Goal: Check status: Check status

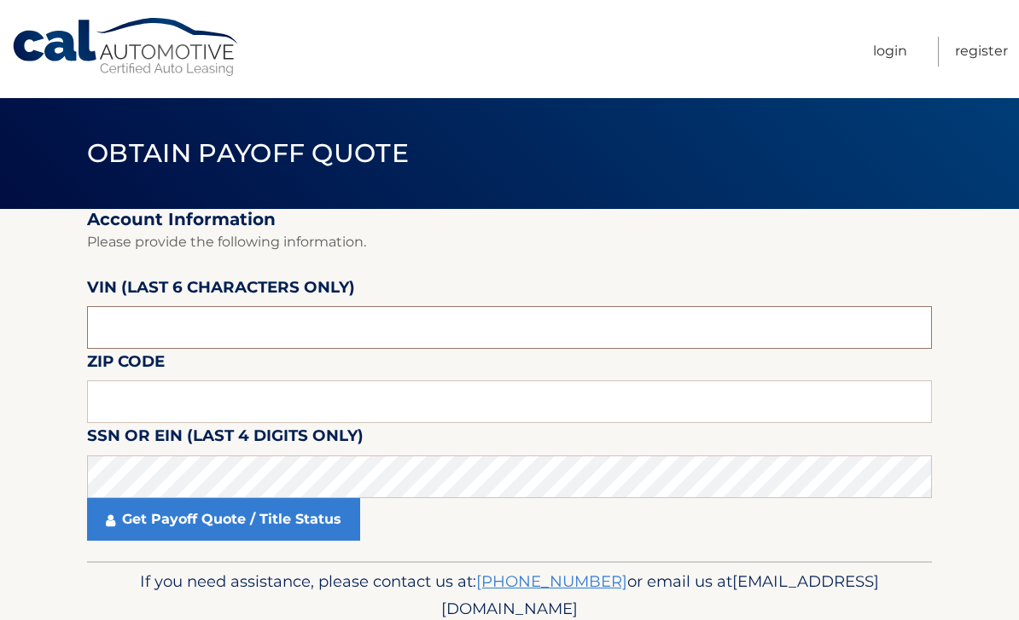
click at [700, 322] on input "text" at bounding box center [509, 327] width 845 height 43
type input "401007"
click at [550, 415] on input "text" at bounding box center [509, 402] width 845 height 43
type input "19083"
click at [335, 524] on link "Get Payoff Quote / Title Status" at bounding box center [223, 519] width 273 height 43
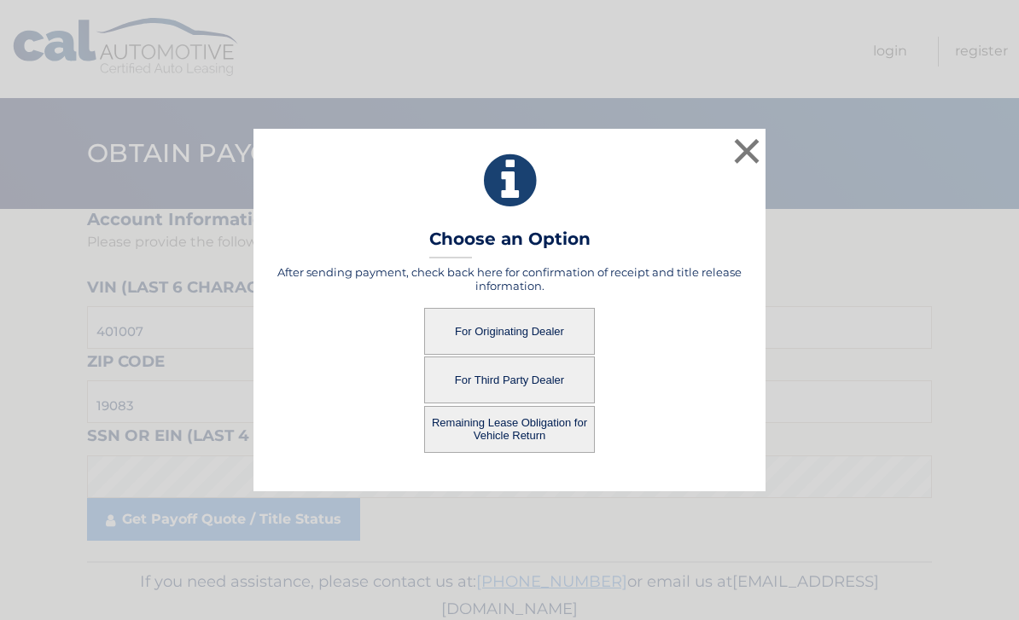
click at [568, 337] on button "For Originating Dealer" at bounding box center [509, 331] width 171 height 47
click at [560, 338] on button "For Originating Dealer" at bounding box center [509, 331] width 171 height 47
click at [561, 444] on button "Remaining Lease Obligation for Vehicle Return" at bounding box center [509, 429] width 171 height 47
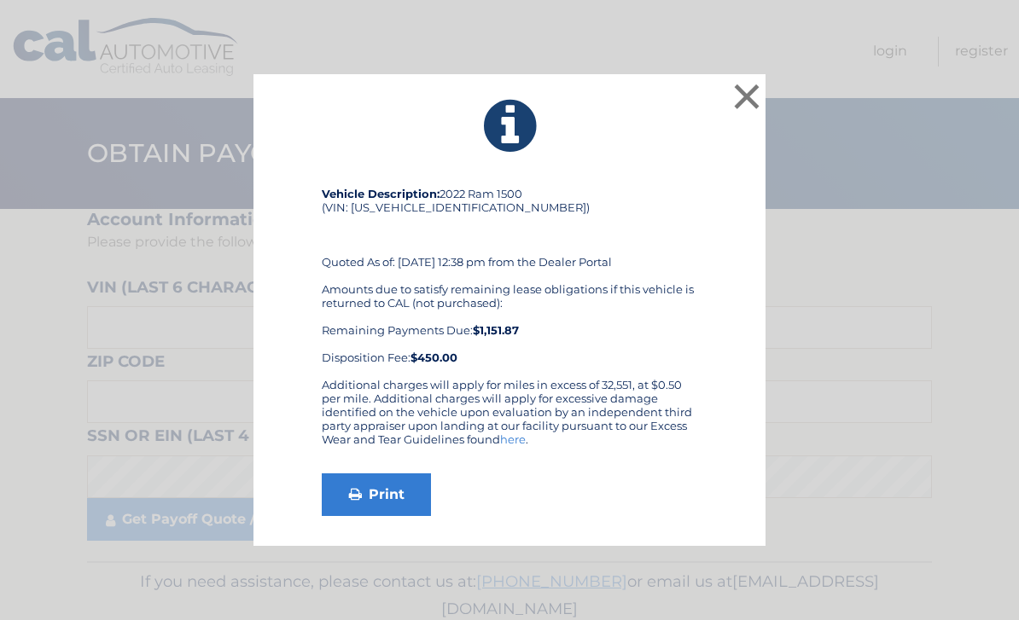
click at [743, 104] on button "×" at bounding box center [747, 96] width 34 height 34
